Goal: Find contact information: Obtain details needed to contact an individual or organization

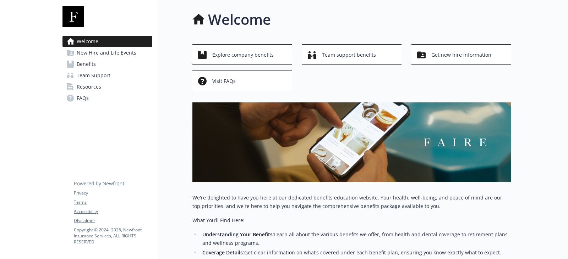
click at [115, 68] on link "Benefits" at bounding box center [107, 64] width 90 height 11
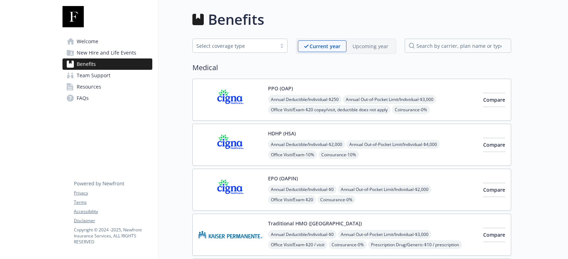
click at [250, 103] on img at bounding box center [230, 100] width 64 height 30
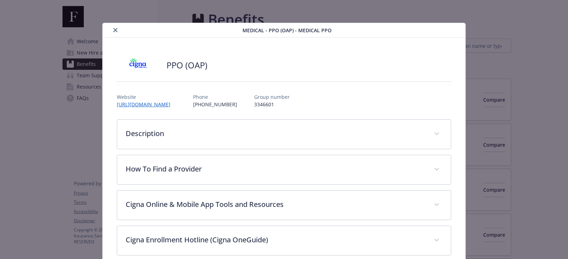
scroll to position [21, 0]
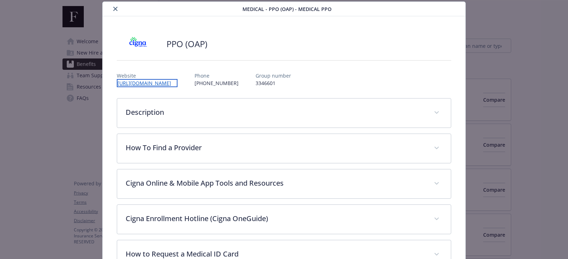
click at [147, 84] on link "[URL][DOMAIN_NAME]" at bounding box center [147, 83] width 61 height 8
click at [219, 73] on p "Phone" at bounding box center [215, 75] width 44 height 7
drag, startPoint x: 187, startPoint y: 84, endPoint x: 228, endPoint y: 86, distance: 40.8
click at [228, 86] on div "Website [URL][DOMAIN_NAME] Phone [PHONE_NUMBER] Group number 3346601" at bounding box center [284, 76] width 334 height 21
copy p "[PHONE_NUMBER]"
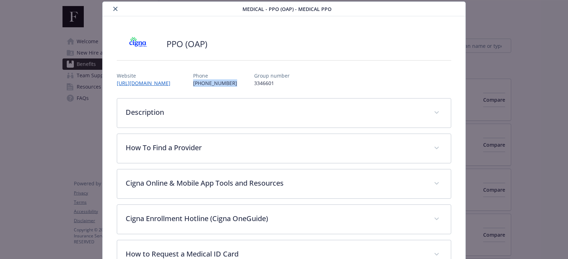
click at [113, 9] on icon "close" at bounding box center [115, 9] width 4 height 4
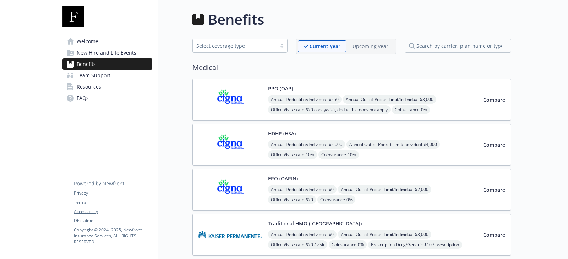
click at [96, 93] on link "FAQs" at bounding box center [107, 98] width 90 height 11
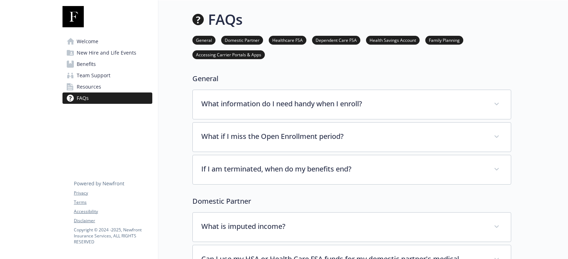
click at [98, 88] on span "Resources" at bounding box center [89, 86] width 24 height 11
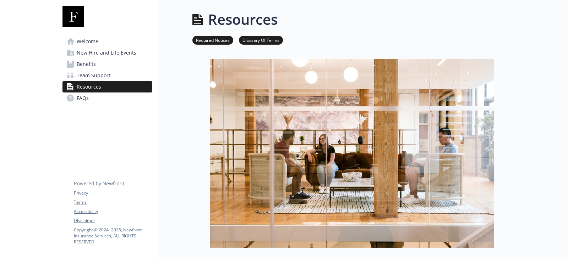
click at [100, 80] on span "Team Support" at bounding box center [94, 75] width 34 height 11
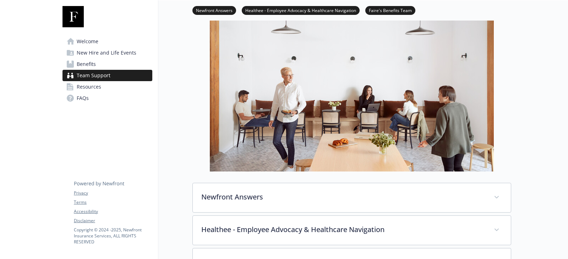
scroll to position [177, 0]
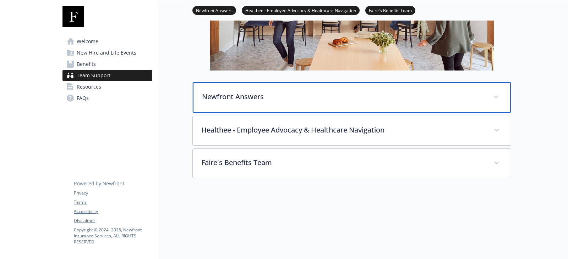
click at [317, 88] on div "Newfront Answers" at bounding box center [352, 97] width 318 height 31
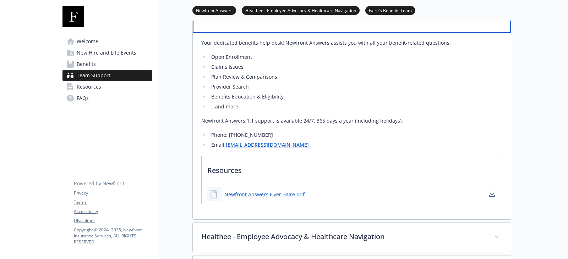
scroll to position [319, 0]
